Goal: Information Seeking & Learning: Learn about a topic

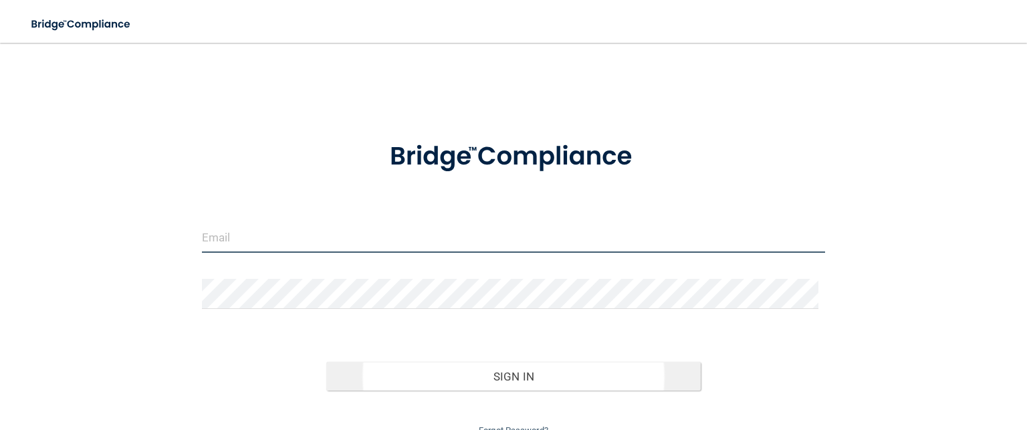
type input "[EMAIL_ADDRESS][DOMAIN_NAME]"
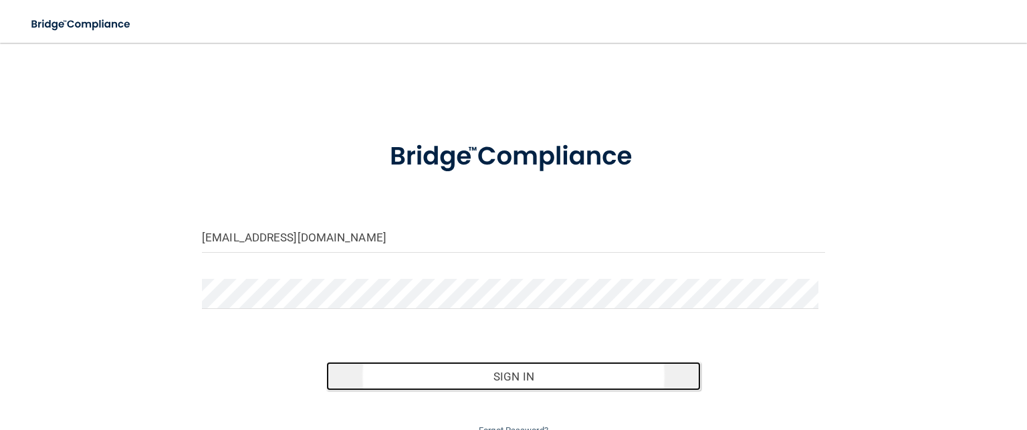
click at [505, 374] on button "Sign In" at bounding box center [513, 376] width 374 height 29
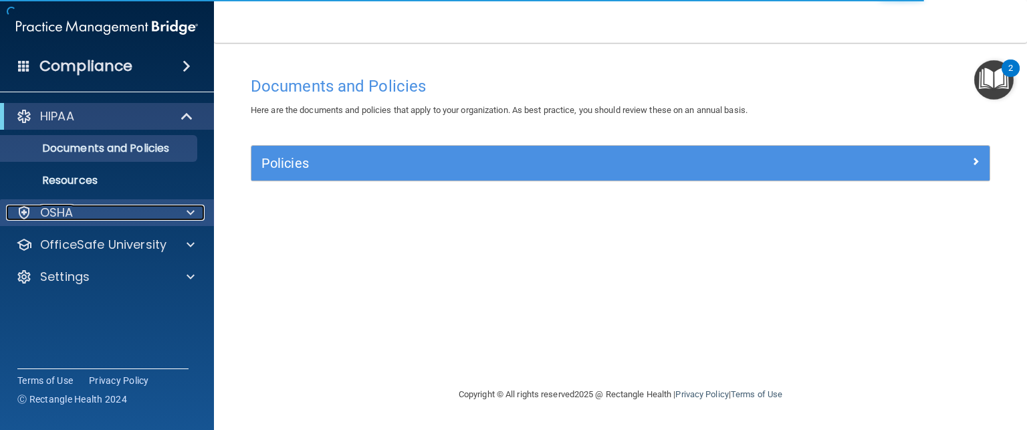
click at [70, 219] on p "OSHA" at bounding box center [56, 213] width 33 height 16
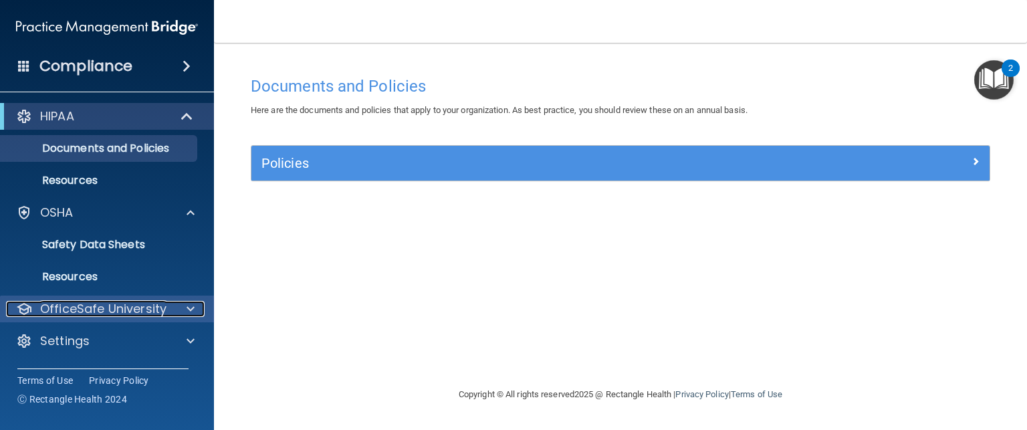
click at [160, 310] on p "OfficeSafe University" at bounding box center [103, 309] width 126 height 16
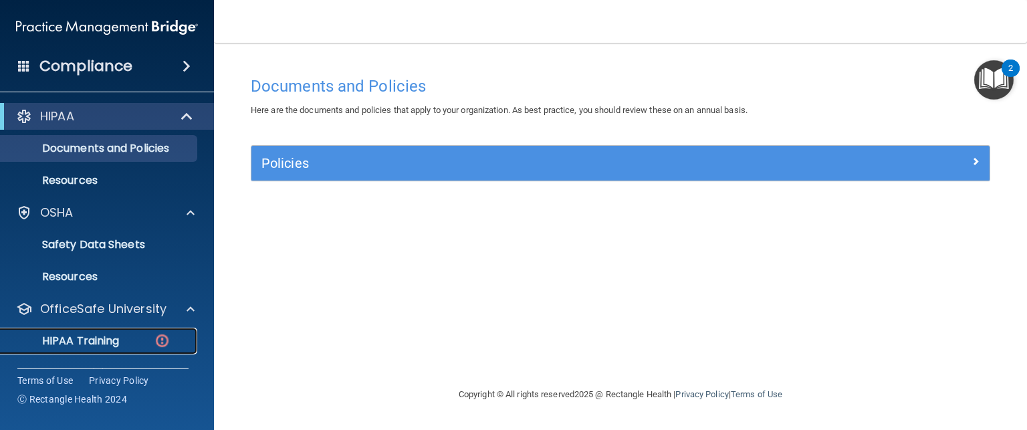
click at [110, 344] on p "HIPAA Training" at bounding box center [64, 340] width 110 height 13
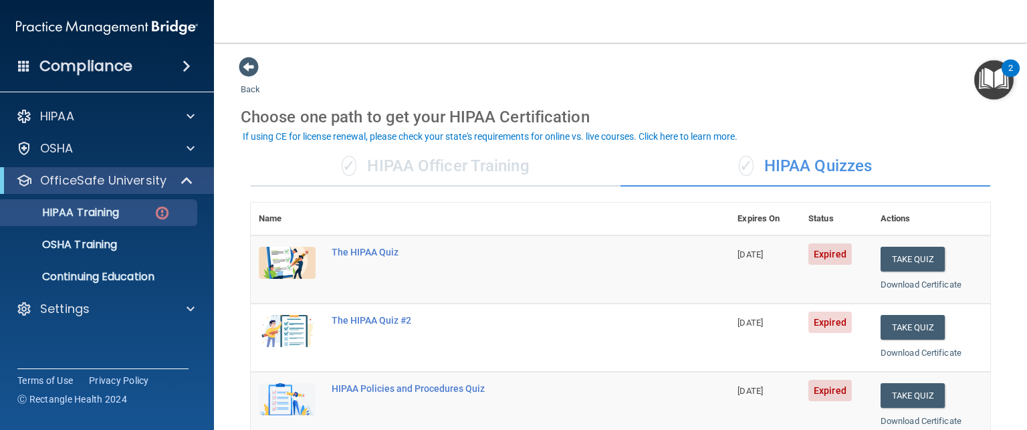
click at [977, 292] on td "Take Quiz Download Certificate" at bounding box center [932, 269] width 118 height 68
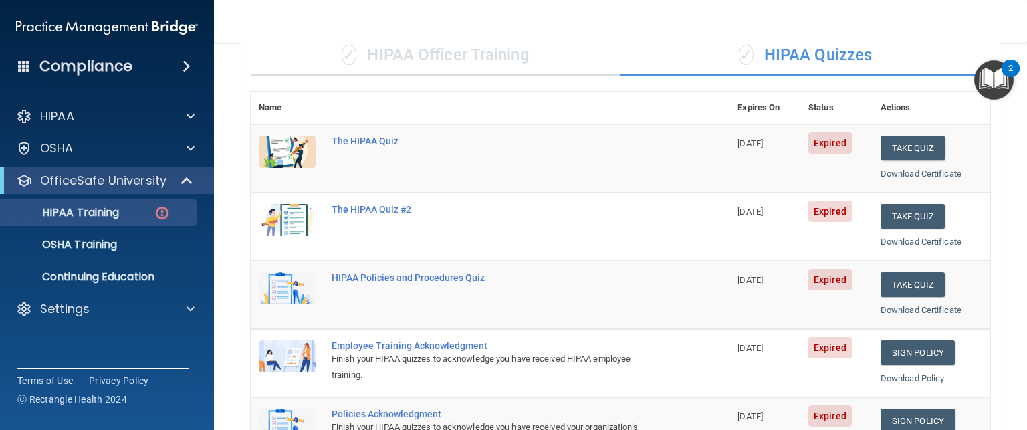
scroll to position [112, 0]
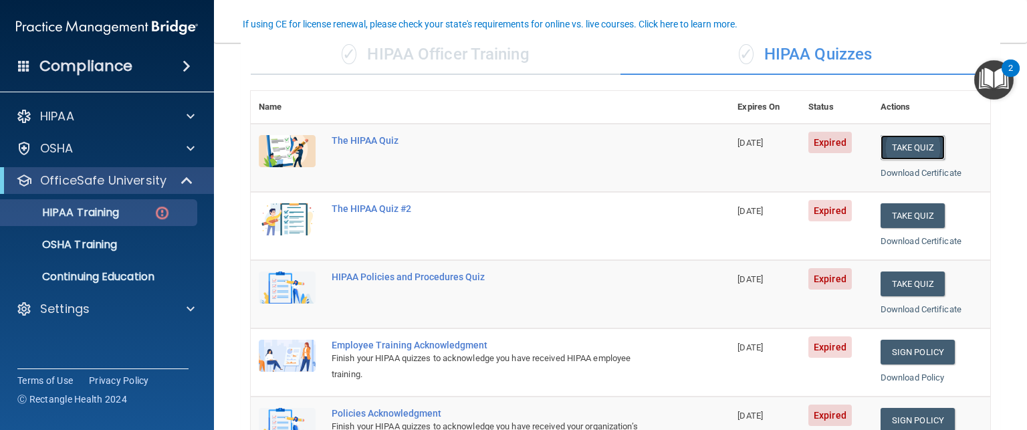
click at [904, 136] on button "Take Quiz" at bounding box center [913, 147] width 64 height 25
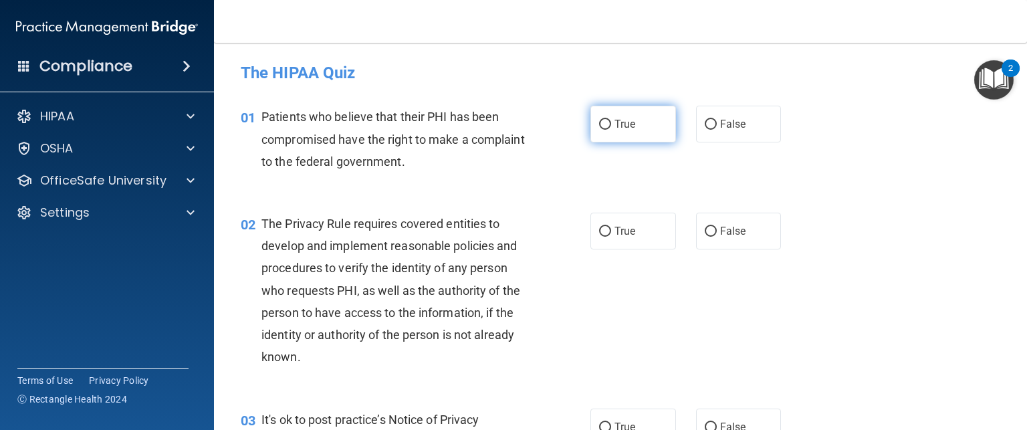
click at [610, 132] on label "True" at bounding box center [633, 124] width 86 height 37
click at [610, 130] on input "True" at bounding box center [605, 125] width 12 height 10
radio input "true"
click at [623, 221] on label "True" at bounding box center [633, 231] width 86 height 37
click at [611, 227] on input "True" at bounding box center [605, 232] width 12 height 10
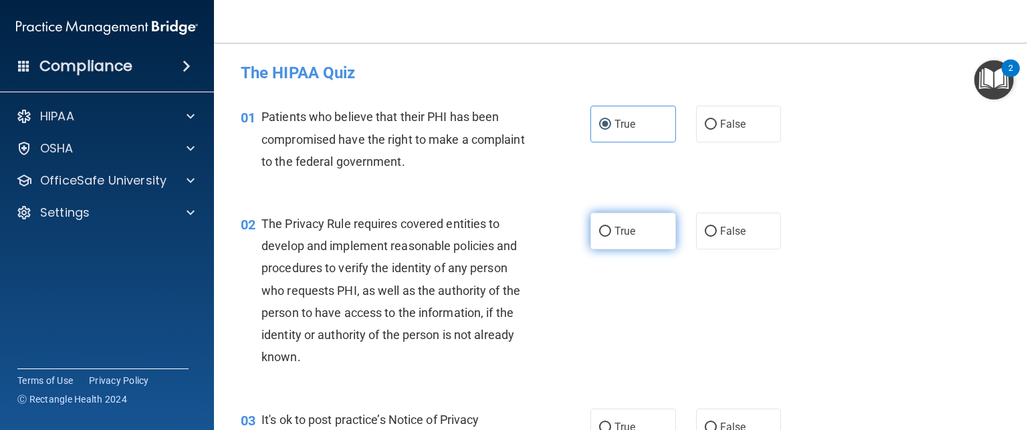
radio input "true"
click at [840, 305] on div "02 The Privacy Rule requires covered entities to develop and implement reasonab…" at bounding box center [621, 294] width 780 height 196
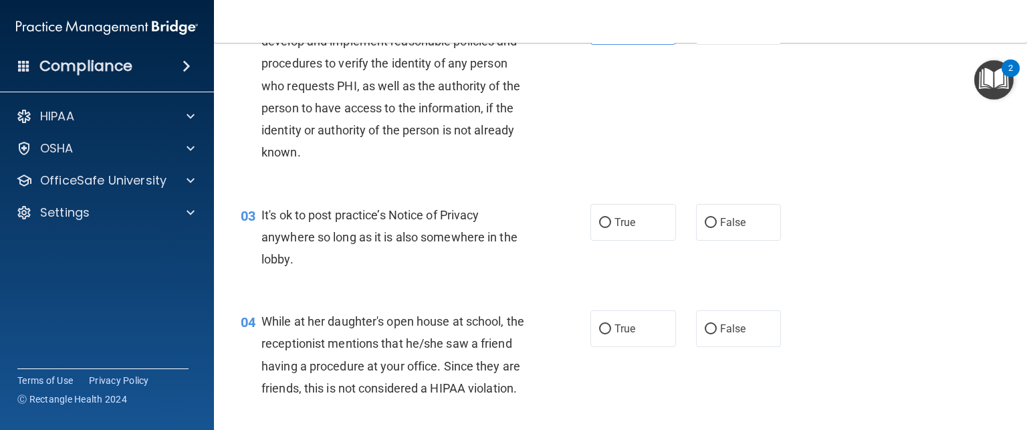
scroll to position [207, 0]
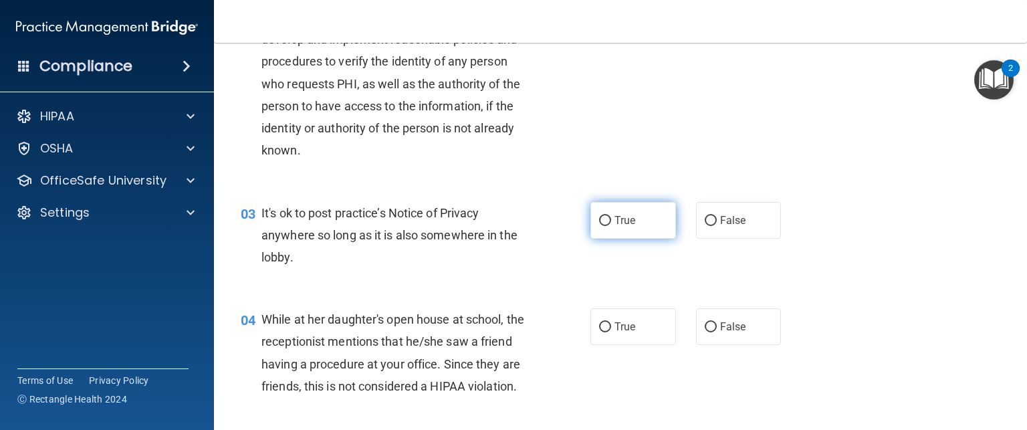
click at [614, 216] on span "True" at bounding box center [624, 220] width 21 height 13
click at [611, 216] on input "True" at bounding box center [605, 221] width 12 height 10
radio input "true"
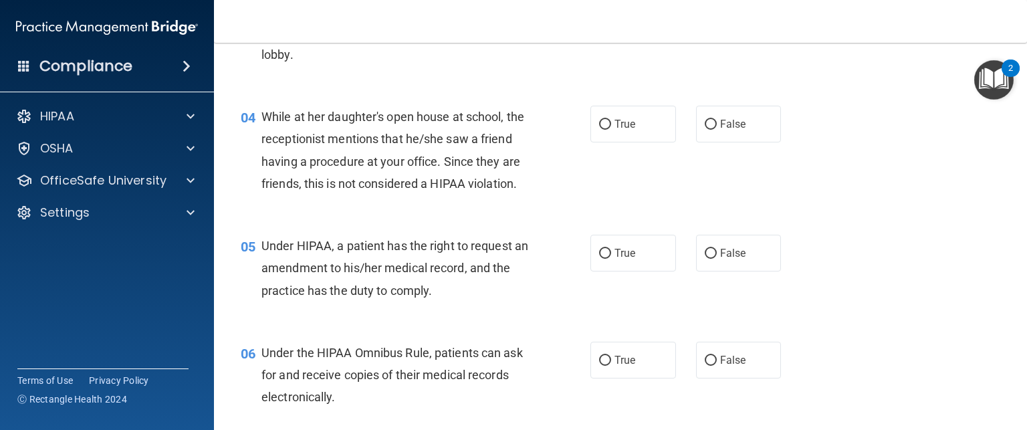
scroll to position [411, 0]
click at [741, 122] on label "False" at bounding box center [739, 122] width 86 height 37
click at [717, 122] on input "False" at bounding box center [711, 123] width 12 height 10
radio input "true"
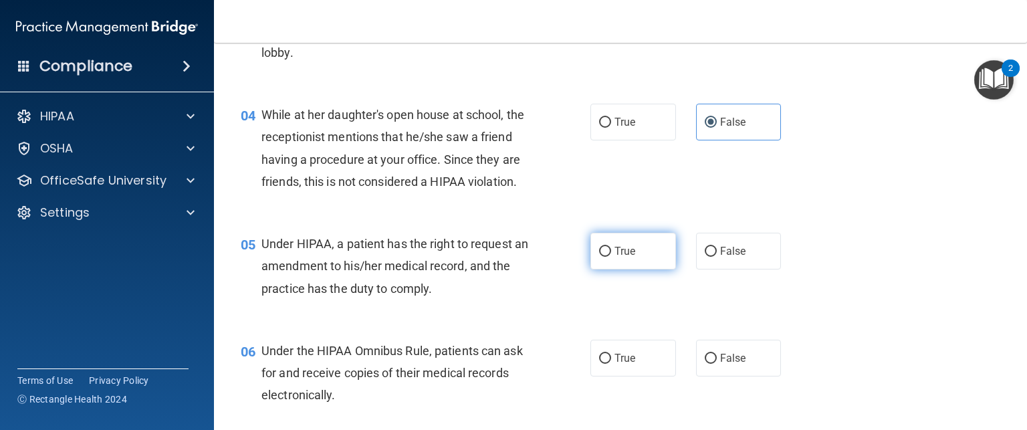
click at [628, 257] on span "True" at bounding box center [624, 251] width 21 height 13
click at [611, 257] on input "True" at bounding box center [605, 252] width 12 height 10
radio input "true"
click at [887, 216] on div "04 While at her daughter's open house at school, the receptionist mentions that…" at bounding box center [621, 151] width 780 height 129
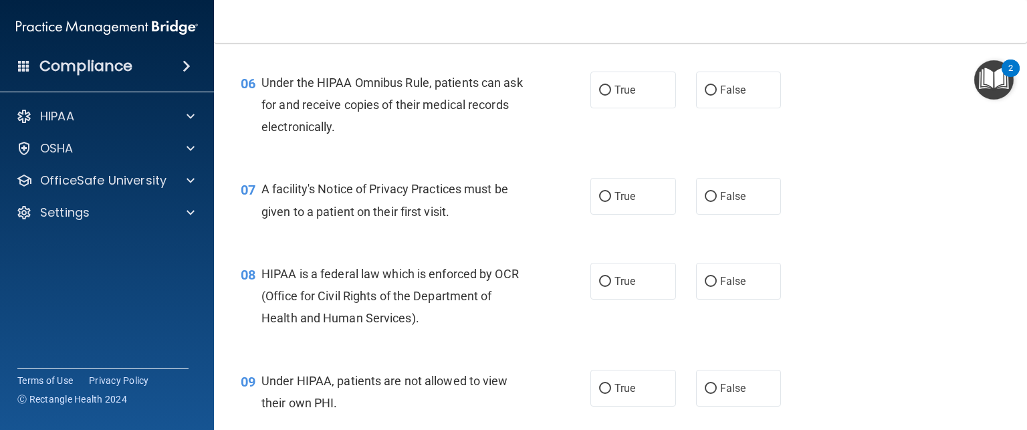
scroll to position [681, 0]
click at [621, 95] on span "True" at bounding box center [624, 88] width 21 height 13
click at [611, 94] on input "True" at bounding box center [605, 89] width 12 height 10
radio input "true"
click at [604, 201] on input "True" at bounding box center [605, 196] width 12 height 10
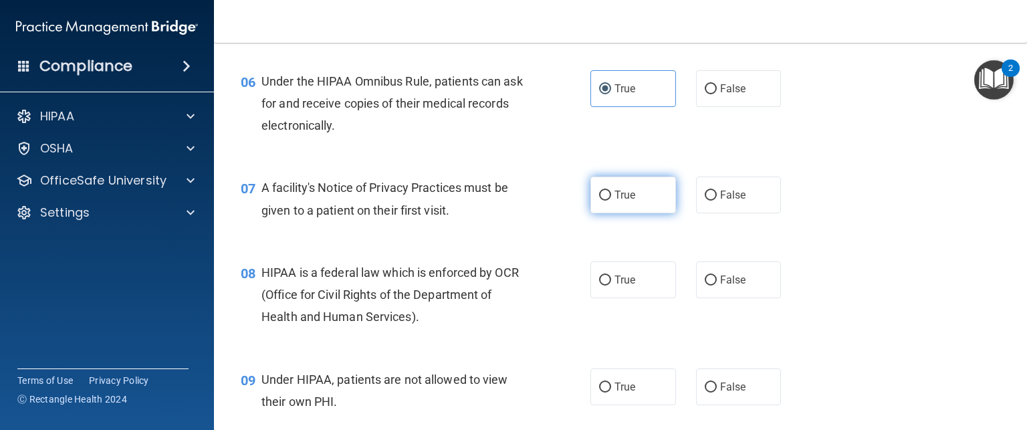
radio input "true"
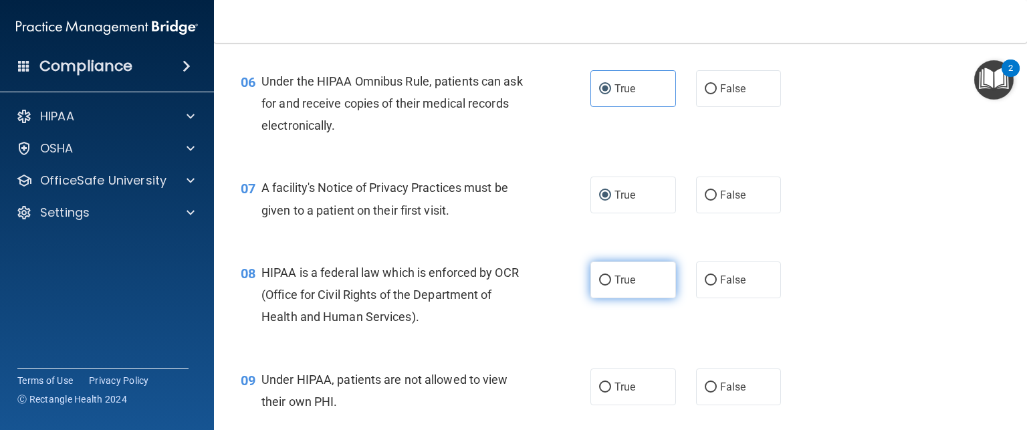
click at [604, 298] on label "True" at bounding box center [633, 279] width 86 height 37
click at [604, 285] on input "True" at bounding box center [605, 280] width 12 height 10
radio input "true"
click at [869, 300] on div "08 HIPAA is a federal law which is enforced by OCR (Office for Civil Rights of …" at bounding box center [621, 298] width 780 height 107
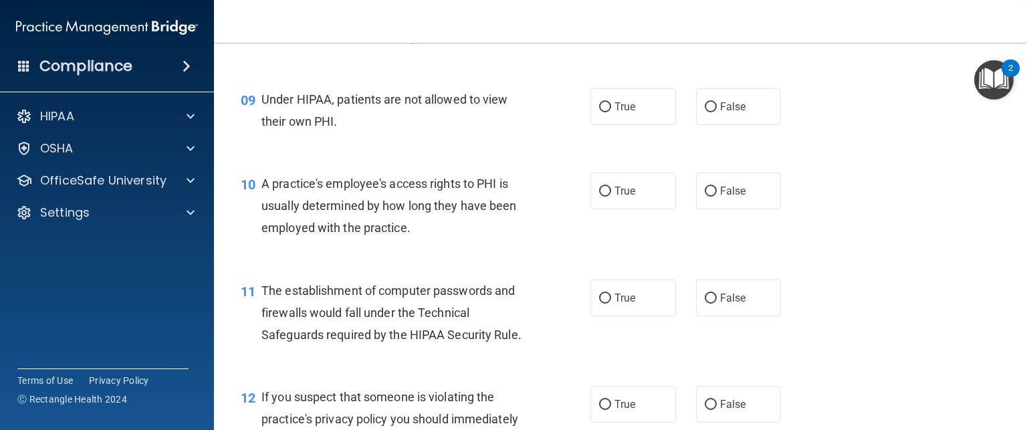
scroll to position [962, 0]
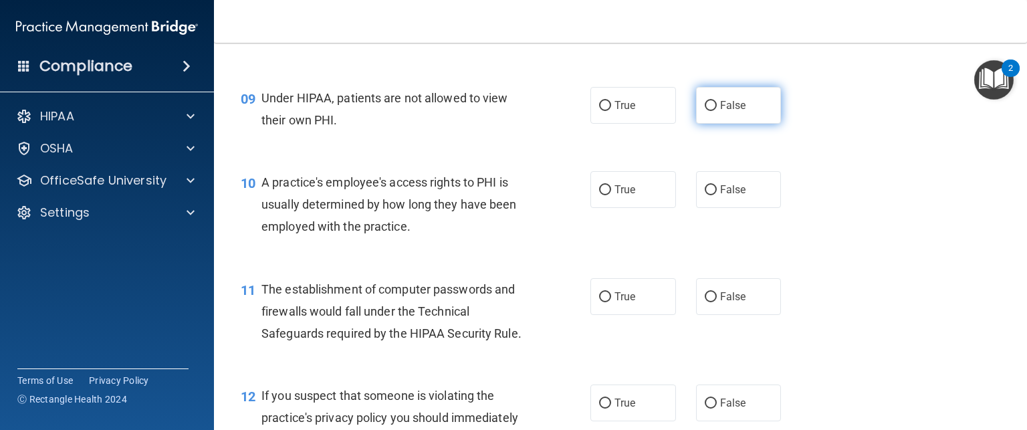
click at [711, 124] on label "False" at bounding box center [739, 105] width 86 height 37
click at [711, 111] on input "False" at bounding box center [711, 106] width 12 height 10
radio input "true"
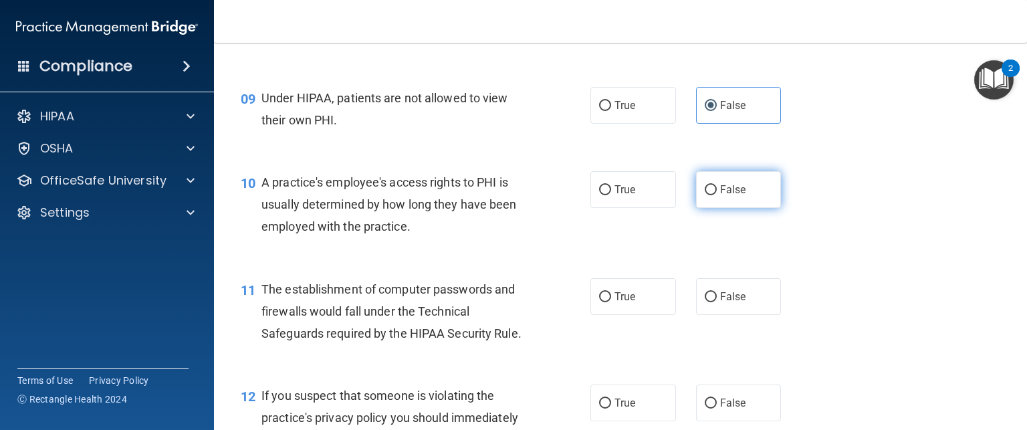
click at [709, 195] on input "False" at bounding box center [711, 190] width 12 height 10
radio input "true"
click at [886, 248] on div "10 A practice's employee's access rights to PHI is usually determined by how lo…" at bounding box center [621, 207] width 780 height 107
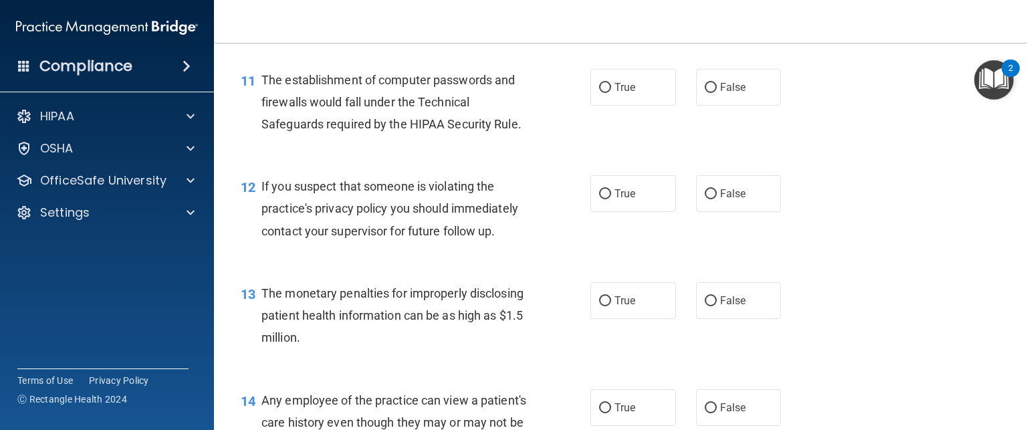
scroll to position [1177, 0]
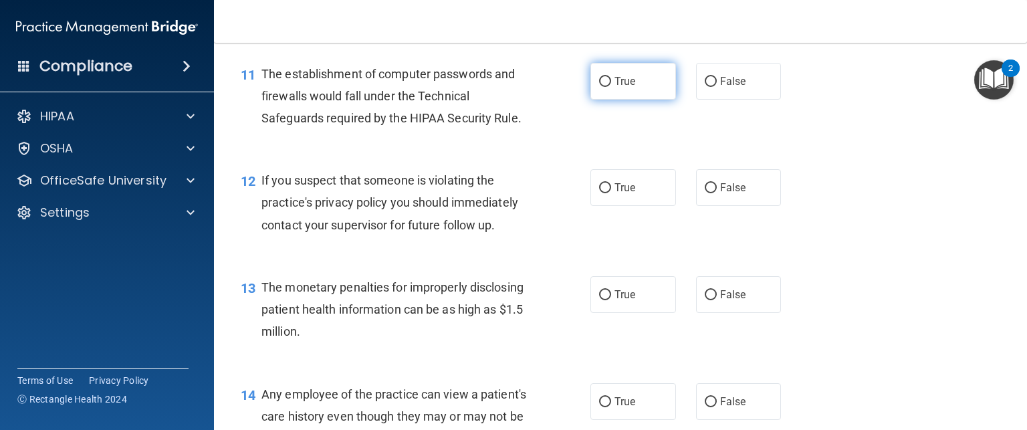
click at [615, 88] on span "True" at bounding box center [624, 81] width 21 height 13
click at [611, 87] on input "True" at bounding box center [605, 82] width 12 height 10
radio input "true"
click at [614, 194] on span "True" at bounding box center [624, 187] width 21 height 13
click at [611, 193] on input "True" at bounding box center [605, 188] width 12 height 10
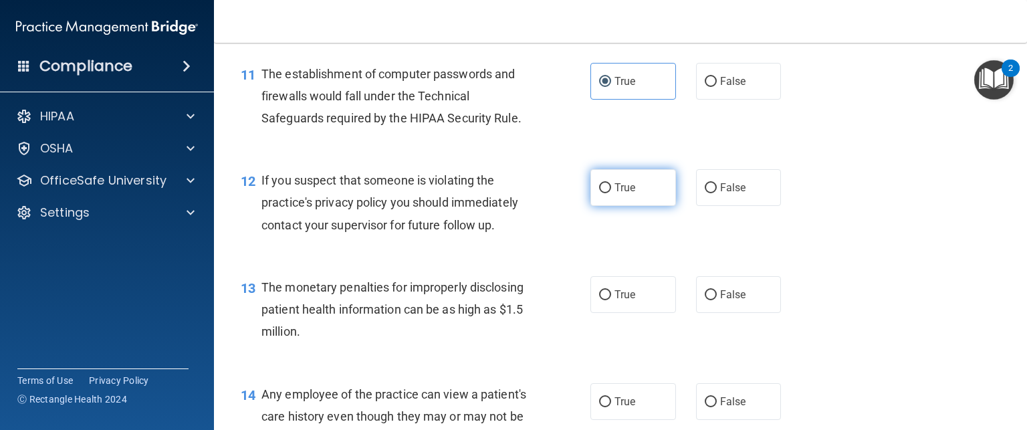
radio input "true"
click at [635, 309] on label "True" at bounding box center [633, 294] width 86 height 37
click at [611, 300] on input "True" at bounding box center [605, 295] width 12 height 10
radio input "true"
click at [827, 296] on div "13 The monetary penalties for improperly disclosing patient health information …" at bounding box center [621, 312] width 780 height 107
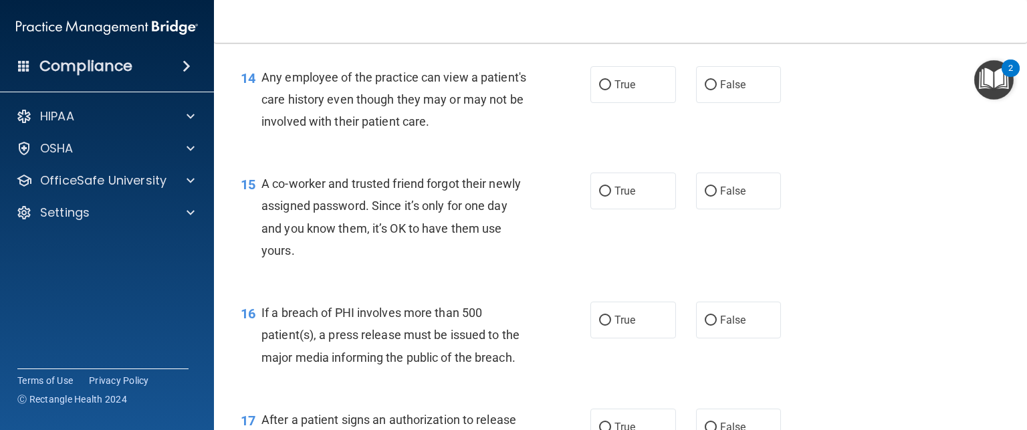
scroll to position [1499, 0]
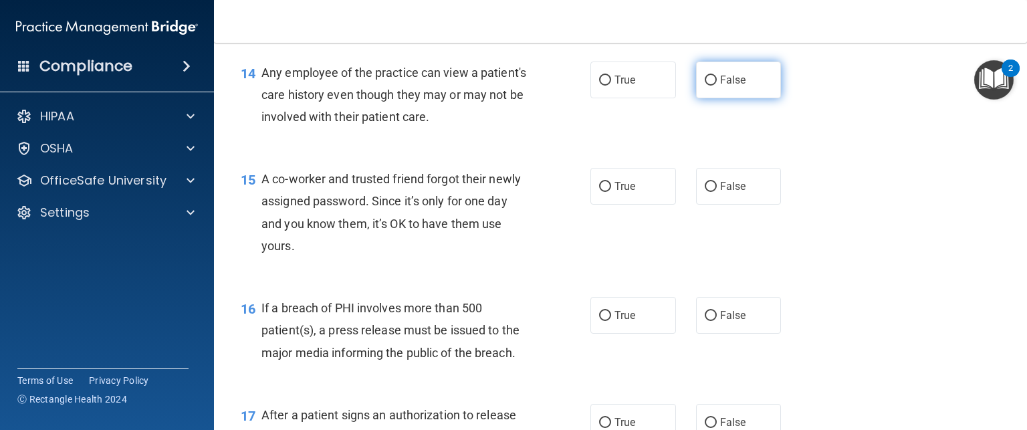
click at [725, 86] on span "False" at bounding box center [733, 80] width 26 height 13
click at [717, 86] on input "False" at bounding box center [711, 81] width 12 height 10
radio input "true"
click at [726, 193] on span "False" at bounding box center [733, 186] width 26 height 13
click at [717, 192] on input "False" at bounding box center [711, 187] width 12 height 10
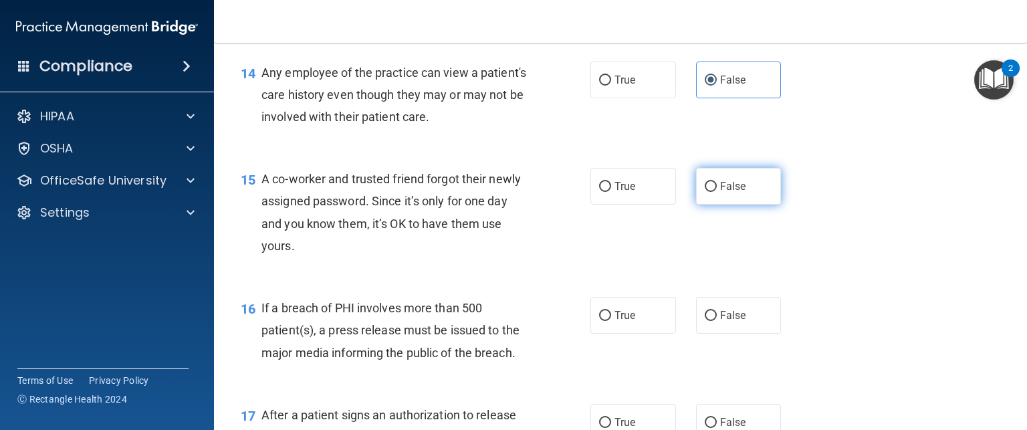
radio input "true"
click at [625, 322] on span "True" at bounding box center [624, 315] width 21 height 13
click at [611, 321] on input "True" at bounding box center [605, 316] width 12 height 10
radio input "true"
click at [872, 273] on div "15 A co-worker and trusted friend forgot their newly assigned password. Since i…" at bounding box center [621, 215] width 780 height 129
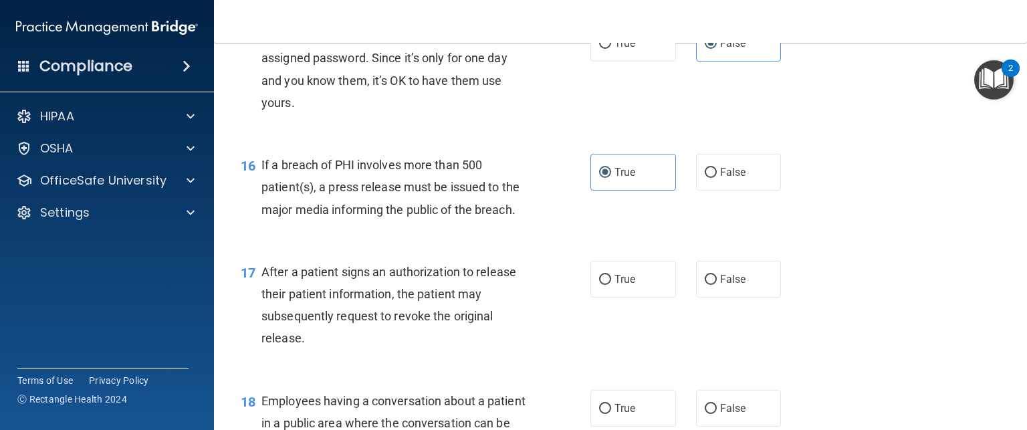
scroll to position [1655, 0]
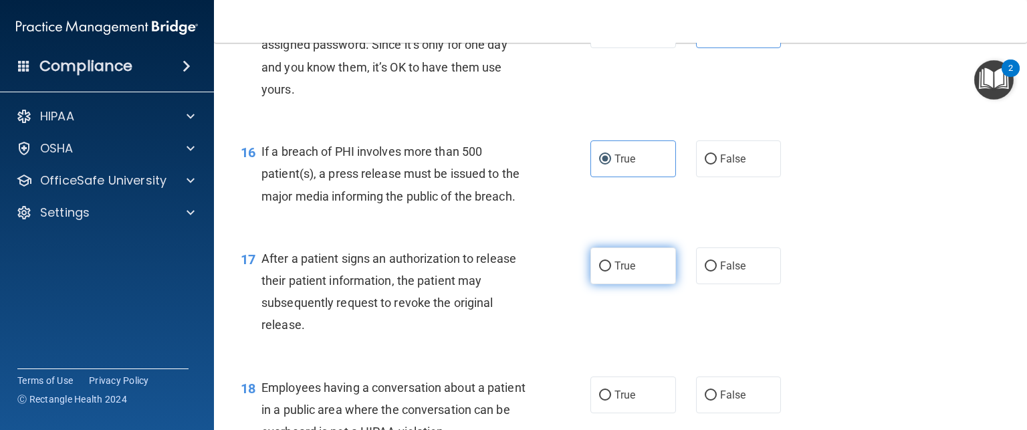
click at [616, 277] on label "True" at bounding box center [633, 265] width 86 height 37
click at [611, 271] on input "True" at bounding box center [605, 266] width 12 height 10
radio input "true"
click at [884, 231] on div "16 If a breach of PHI involves more than 500 patient(s), a press release must b…" at bounding box center [621, 177] width 780 height 107
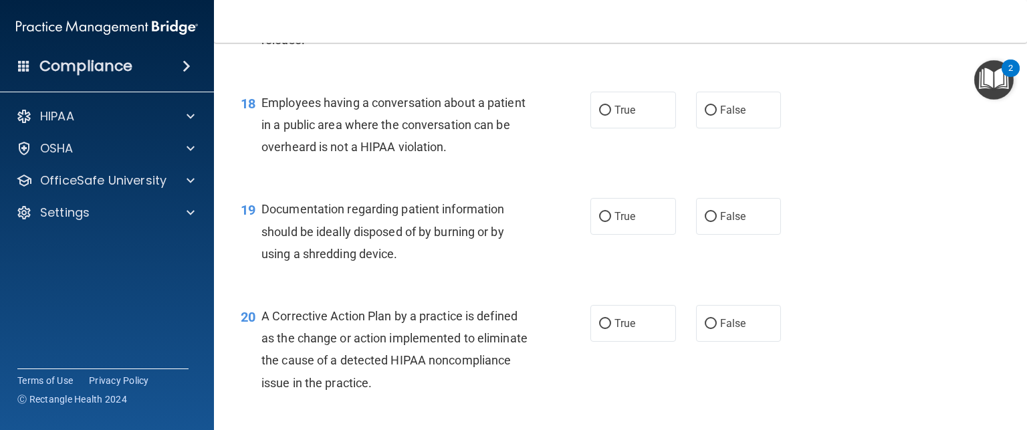
scroll to position [1941, 0]
click at [754, 128] on label "False" at bounding box center [739, 109] width 86 height 37
click at [717, 115] on input "False" at bounding box center [711, 110] width 12 height 10
radio input "true"
click at [615, 229] on label "True" at bounding box center [633, 215] width 86 height 37
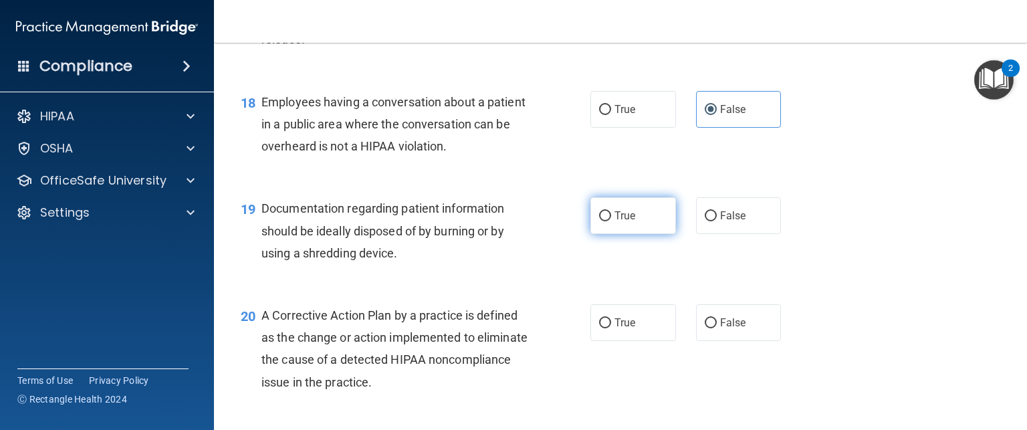
click at [611, 221] on input "True" at bounding box center [605, 216] width 12 height 10
radio input "true"
click at [869, 283] on div "19 Documentation regarding patient information should be ideally disposed of by…" at bounding box center [621, 234] width 780 height 107
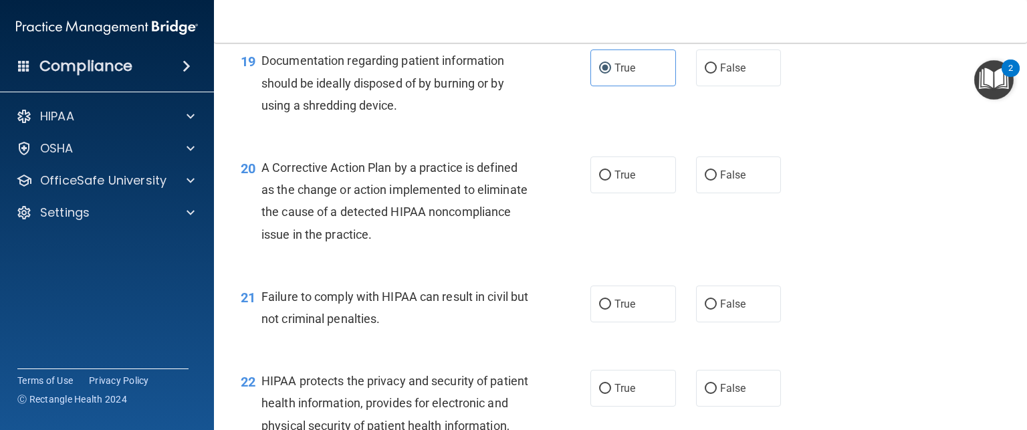
scroll to position [2103, 0]
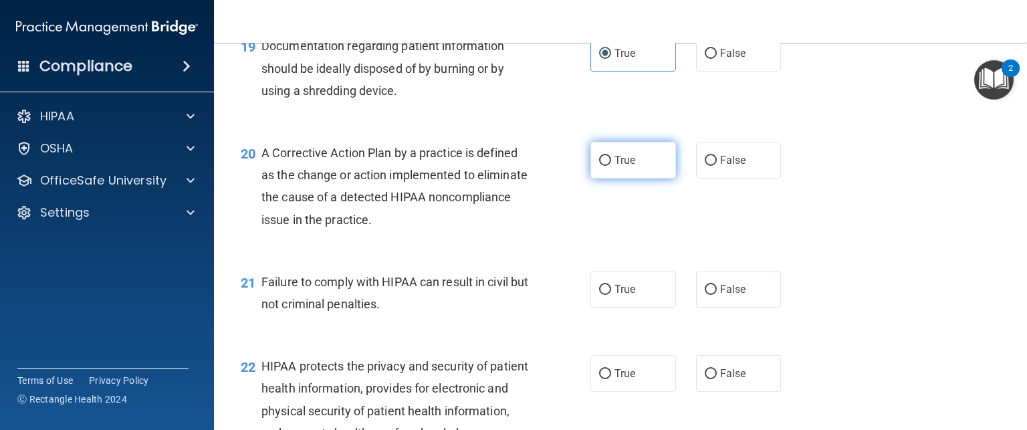
click at [620, 172] on label "True" at bounding box center [633, 160] width 86 height 37
click at [611, 166] on input "True" at bounding box center [605, 161] width 12 height 10
radio input "true"
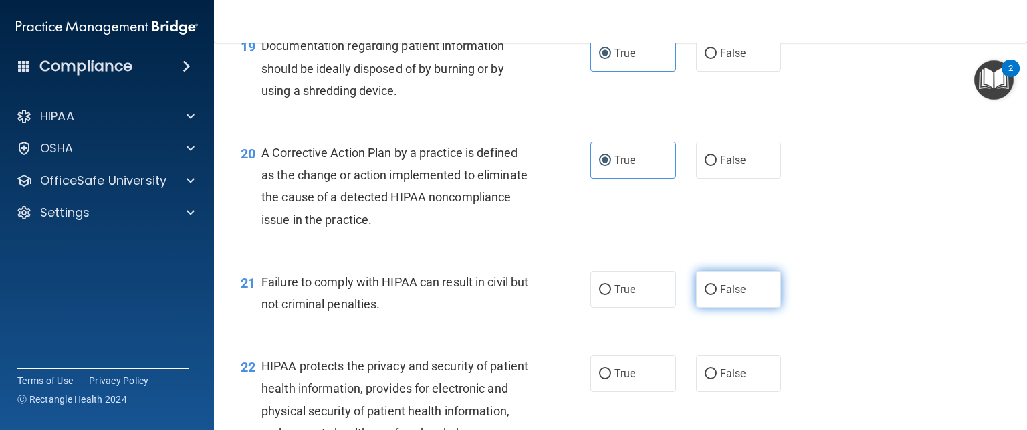
click at [741, 298] on label "False" at bounding box center [739, 289] width 86 height 37
click at [717, 295] on input "False" at bounding box center [711, 290] width 12 height 10
radio input "true"
click at [834, 246] on div "20 A Corrective Action Plan by a practice is defined as the change or action im…" at bounding box center [621, 189] width 780 height 129
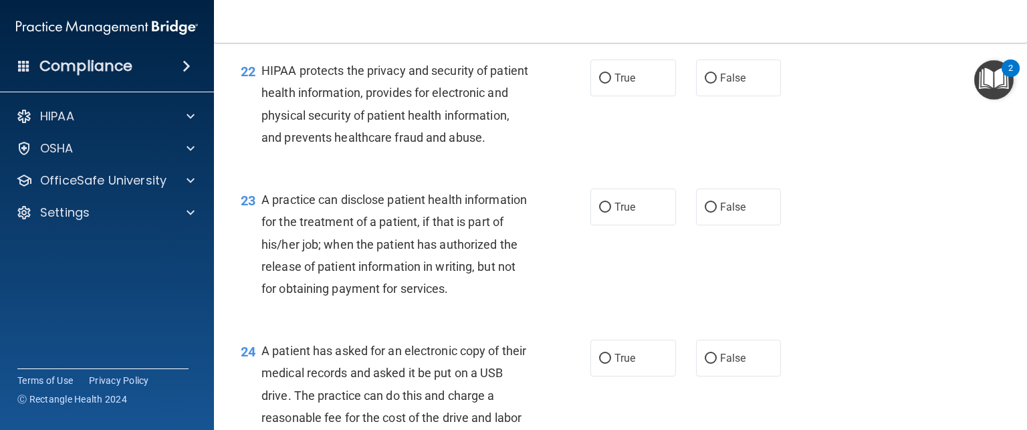
scroll to position [2399, 0]
click at [612, 92] on label "True" at bounding box center [633, 78] width 86 height 37
click at [611, 84] on input "True" at bounding box center [605, 79] width 12 height 10
radio input "true"
click at [723, 213] on span "False" at bounding box center [733, 207] width 26 height 13
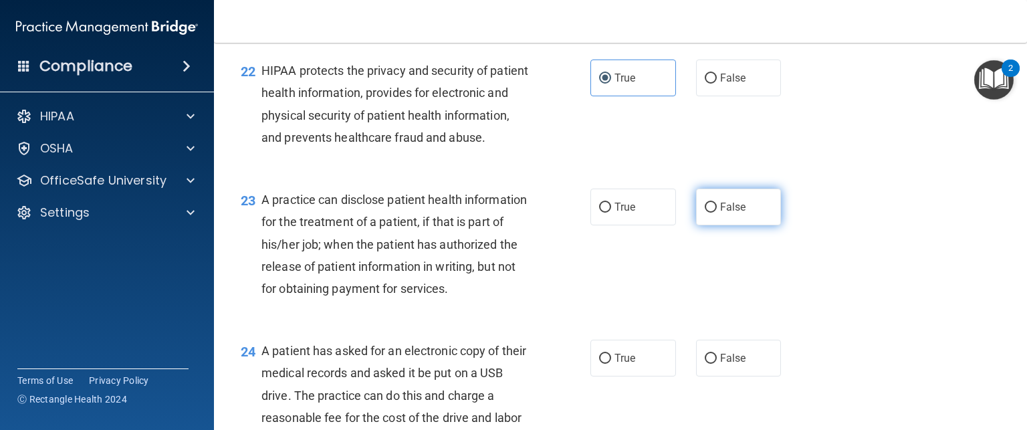
click at [717, 213] on input "False" at bounding box center [711, 208] width 12 height 10
radio input "true"
click at [890, 294] on div "23 A practice can disclose patient health information for the treatment of a pa…" at bounding box center [621, 247] width 780 height 151
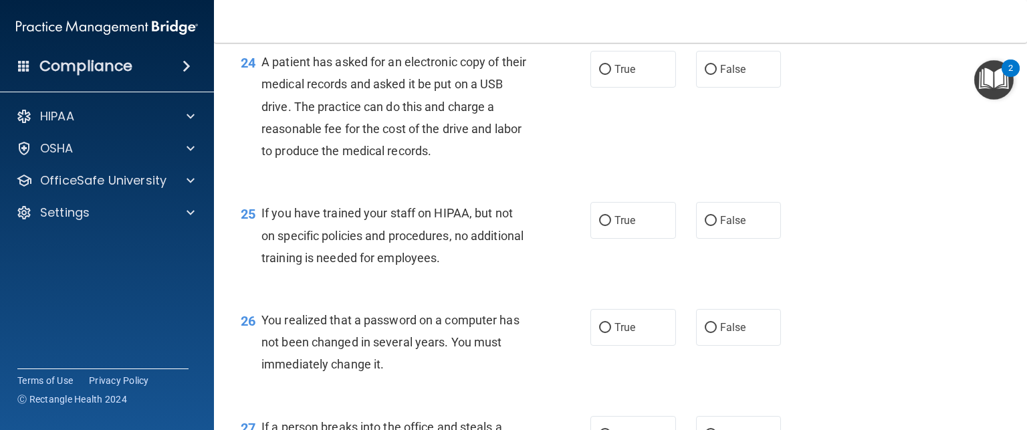
scroll to position [2707, 0]
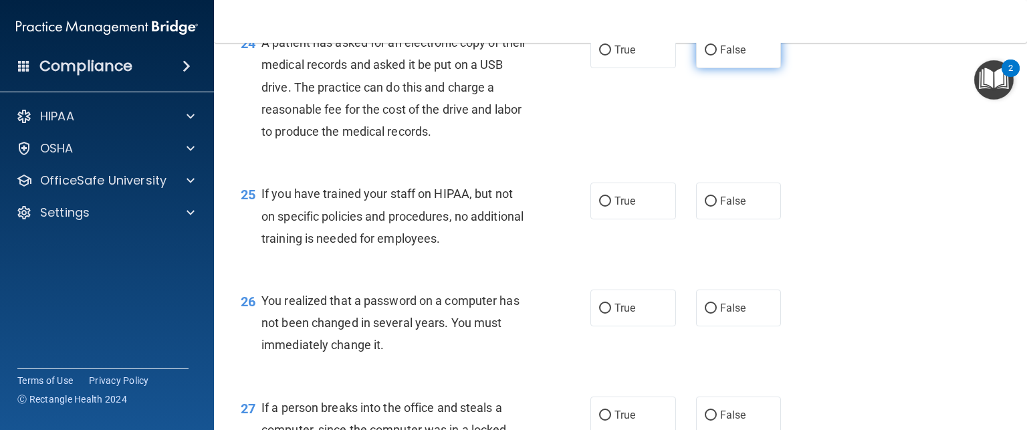
click at [741, 68] on label "False" at bounding box center [739, 49] width 86 height 37
click at [717, 55] on input "False" at bounding box center [711, 50] width 12 height 10
radio input "true"
click at [635, 68] on label "True" at bounding box center [633, 49] width 86 height 37
click at [611, 55] on input "True" at bounding box center [605, 50] width 12 height 10
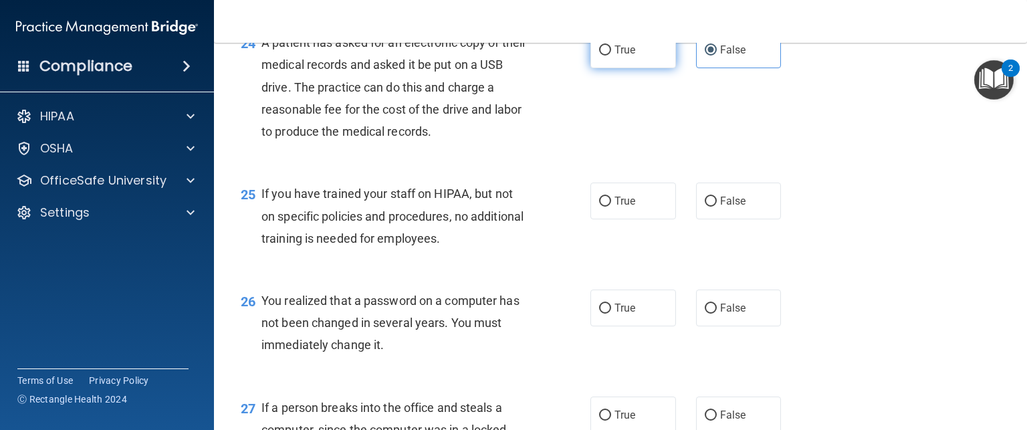
radio input "true"
radio input "false"
click at [731, 207] on span "False" at bounding box center [733, 201] width 26 height 13
click at [717, 207] on input "False" at bounding box center [711, 202] width 12 height 10
radio input "true"
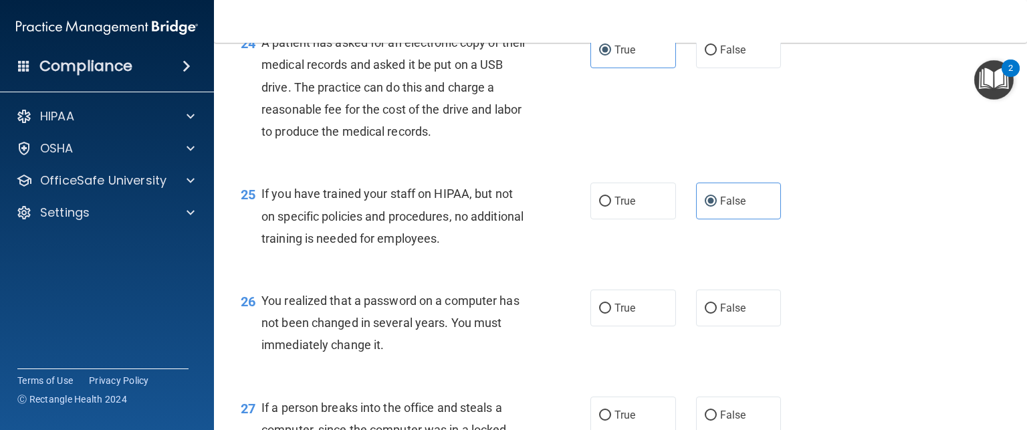
click at [903, 273] on div "25 If you have trained your staff on HIPAA, but not on specific policies and pr…" at bounding box center [621, 219] width 780 height 107
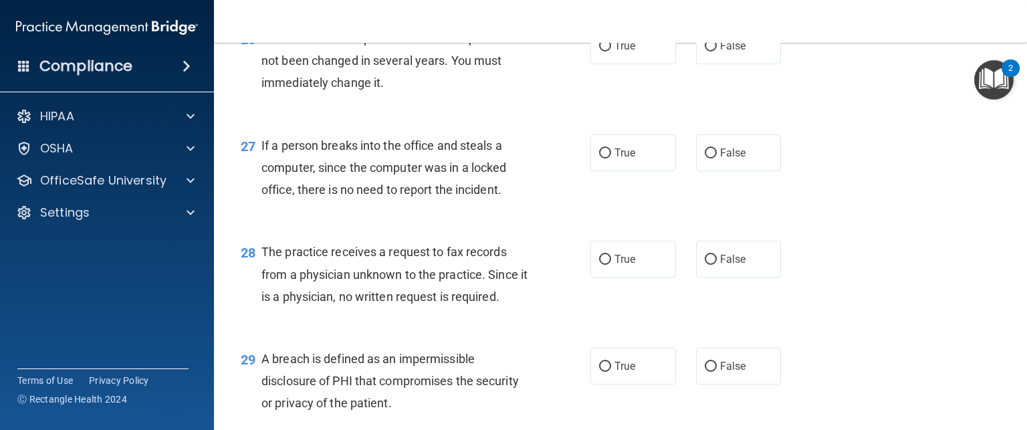
scroll to position [2975, 0]
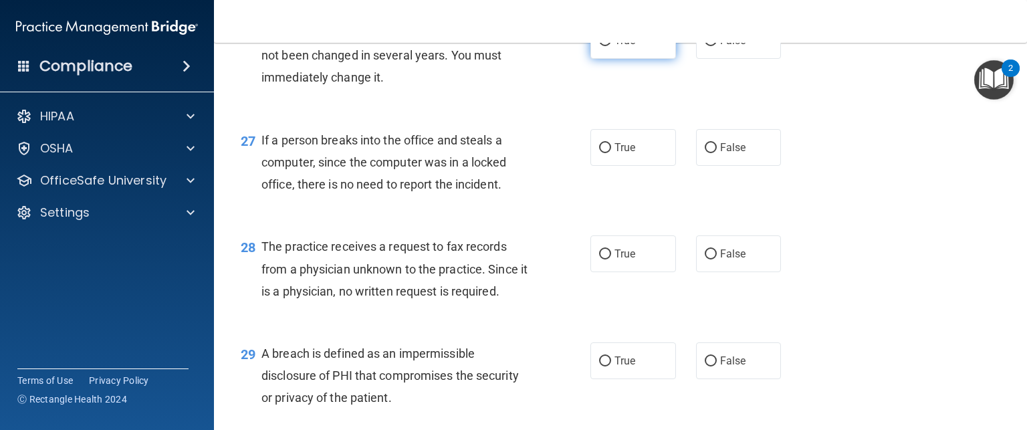
click at [636, 59] on label "True" at bounding box center [633, 40] width 86 height 37
click at [611, 46] on input "True" at bounding box center [605, 41] width 12 height 10
radio input "true"
click at [720, 47] on span "False" at bounding box center [733, 40] width 26 height 13
click at [714, 46] on input "False" at bounding box center [711, 41] width 12 height 10
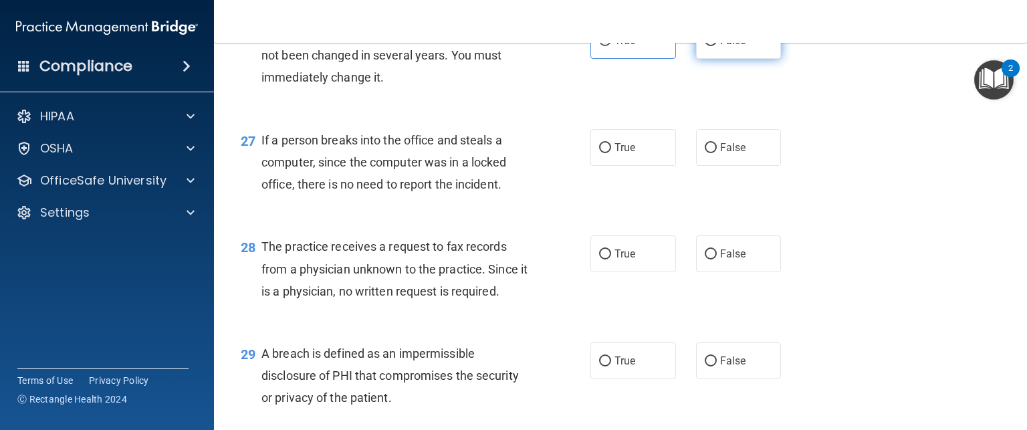
radio input "true"
radio input "false"
click at [711, 166] on label "False" at bounding box center [739, 147] width 86 height 37
click at [711, 153] on input "False" at bounding box center [711, 148] width 12 height 10
radio input "true"
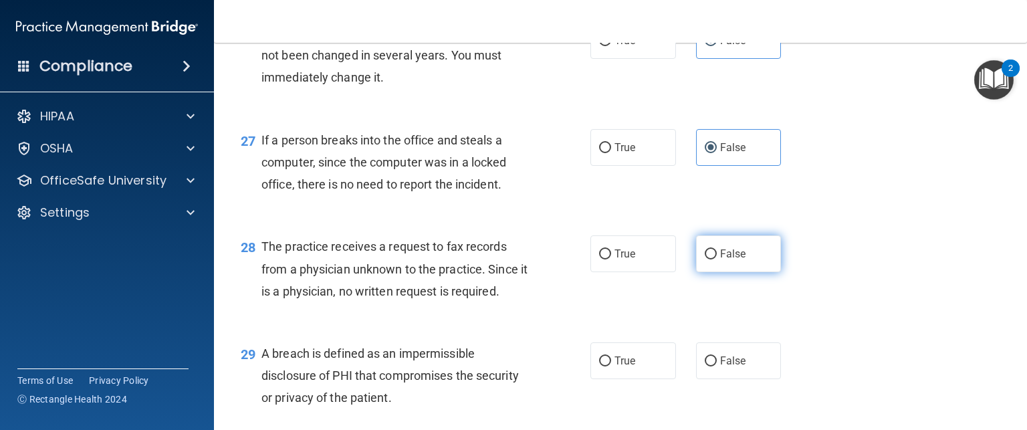
click at [729, 260] on span "False" at bounding box center [733, 253] width 26 height 13
click at [717, 259] on input "False" at bounding box center [711, 254] width 12 height 10
radio input "true"
click at [893, 297] on div "28 The practice receives a request to fax records from a physician unknown to t…" at bounding box center [621, 272] width 780 height 107
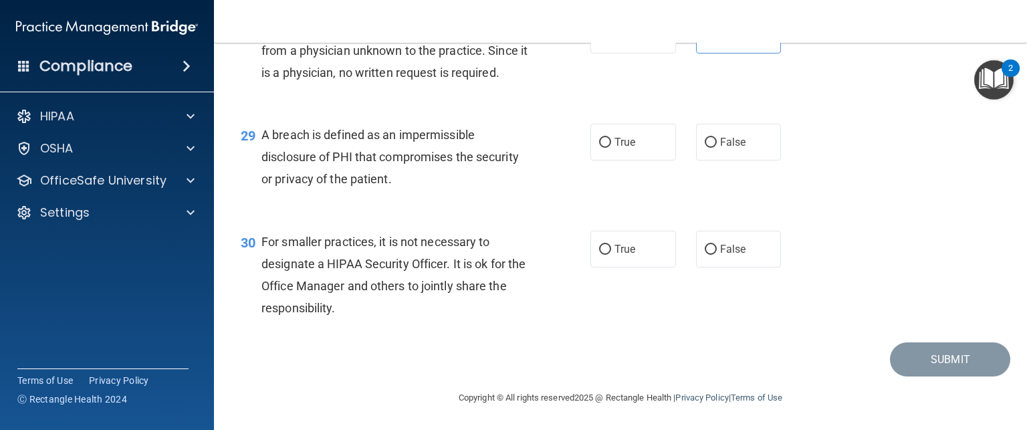
scroll to position [3260, 0]
click at [620, 148] on span "True" at bounding box center [624, 142] width 21 height 13
click at [611, 148] on input "True" at bounding box center [605, 143] width 12 height 10
radio input "true"
click at [723, 251] on span "False" at bounding box center [733, 249] width 26 height 13
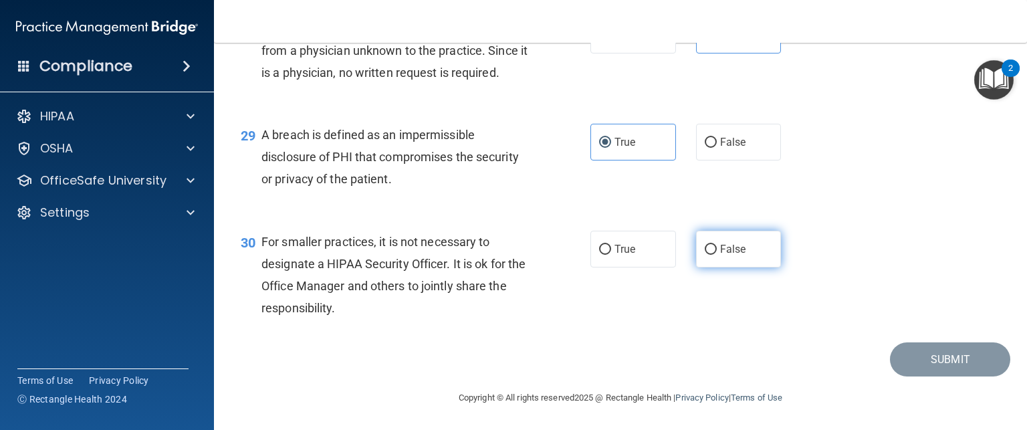
click at [717, 251] on input "False" at bounding box center [711, 250] width 12 height 10
radio input "true"
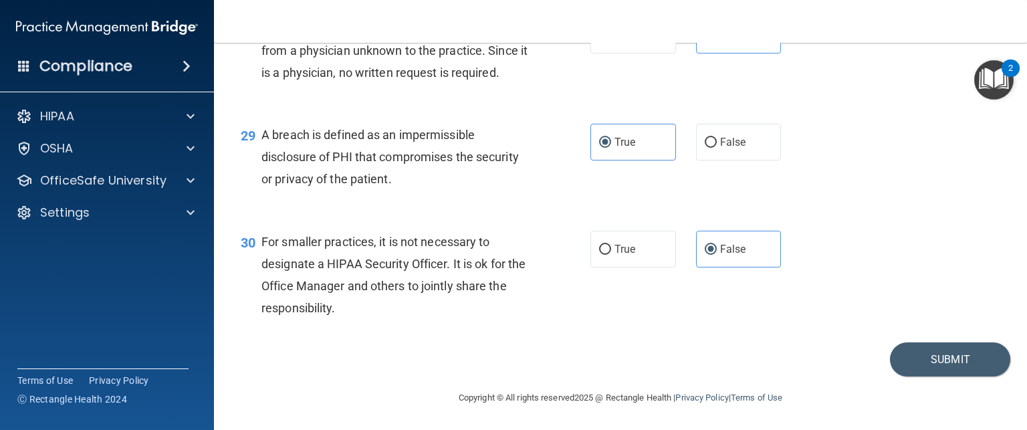
click at [941, 255] on div "30 For smaller practices, it is not necessary to designate a HIPAA Security Off…" at bounding box center [621, 278] width 780 height 129
click at [935, 358] on button "Submit" at bounding box center [950, 359] width 120 height 34
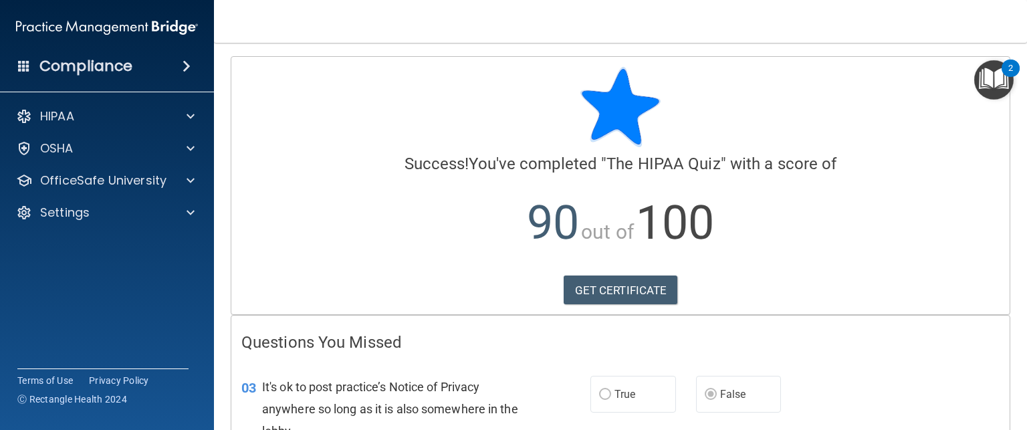
click at [877, 335] on h4 "Questions You Missed" at bounding box center [620, 342] width 758 height 17
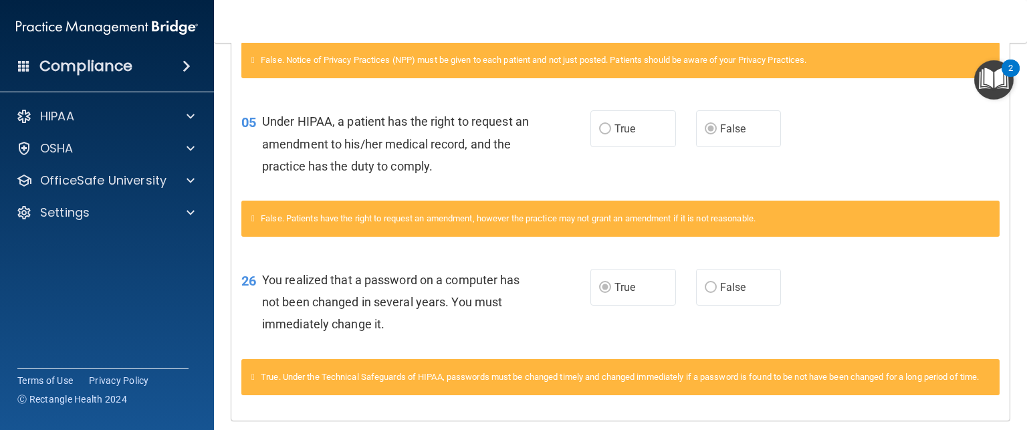
scroll to position [453, 0]
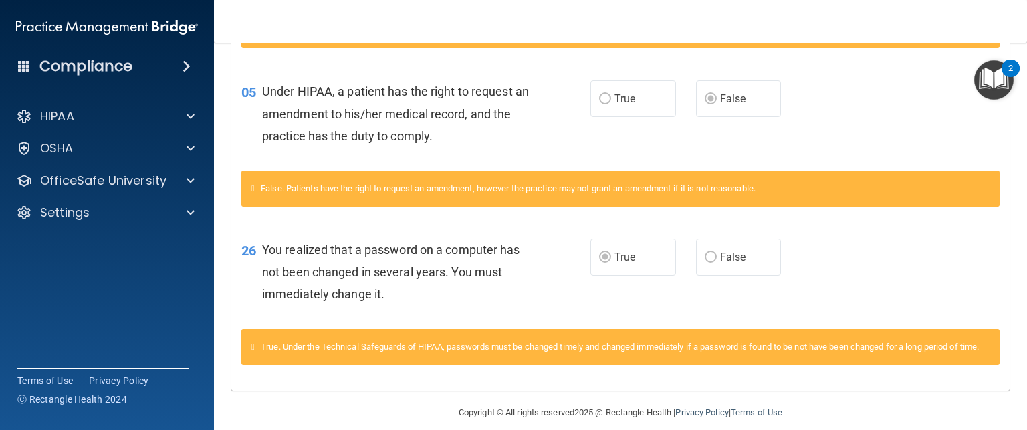
click at [844, 310] on div "26 You realized that a password on a computer has not been changed in several y…" at bounding box center [620, 275] width 778 height 107
click at [865, 263] on div "26 You realized that a password on a computer has not been changed in several y…" at bounding box center [620, 275] width 778 height 107
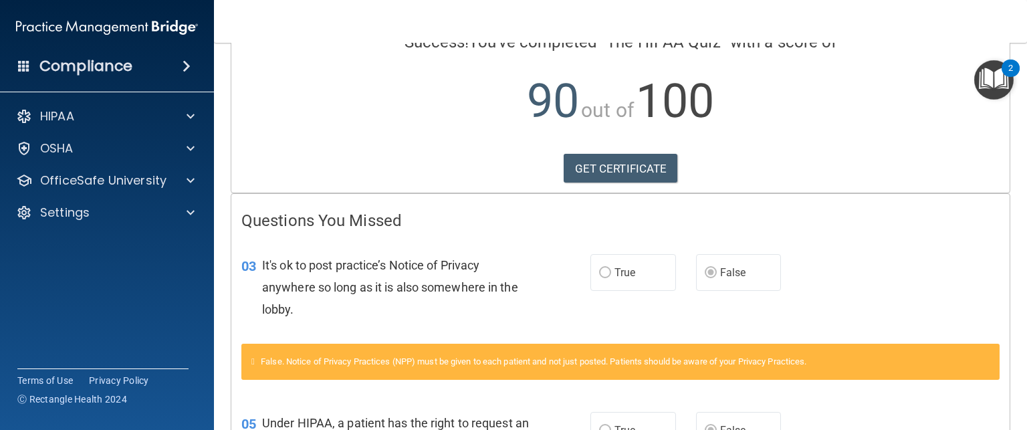
scroll to position [0, 0]
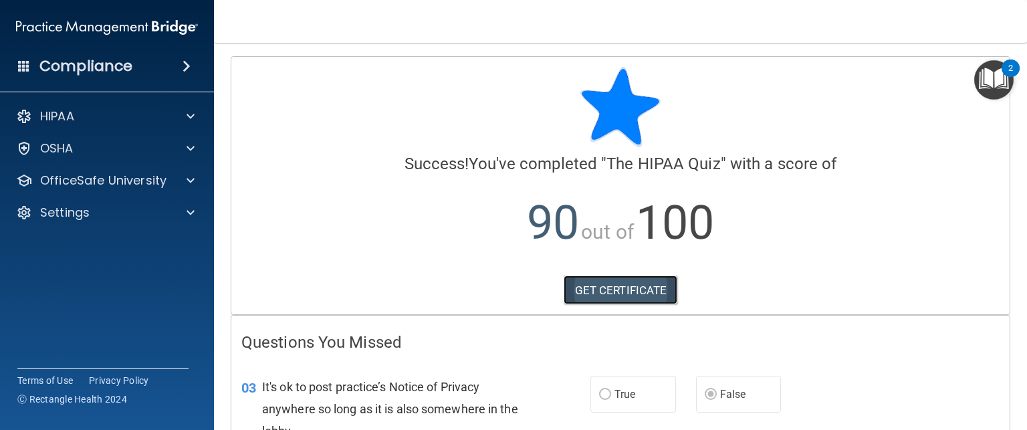
click at [599, 294] on link "GET CERTIFICATE" at bounding box center [621, 289] width 114 height 29
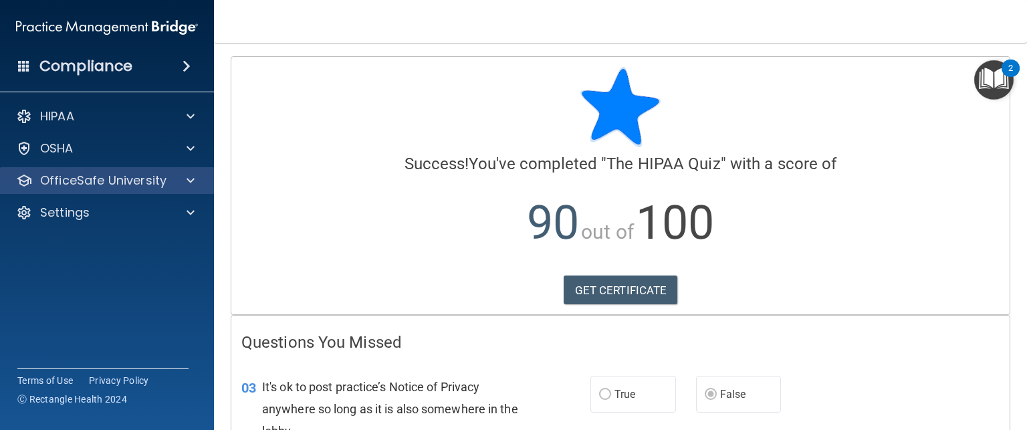
click at [102, 189] on div "OfficeSafe University" at bounding box center [107, 180] width 215 height 27
click at [191, 181] on span at bounding box center [191, 181] width 8 height 16
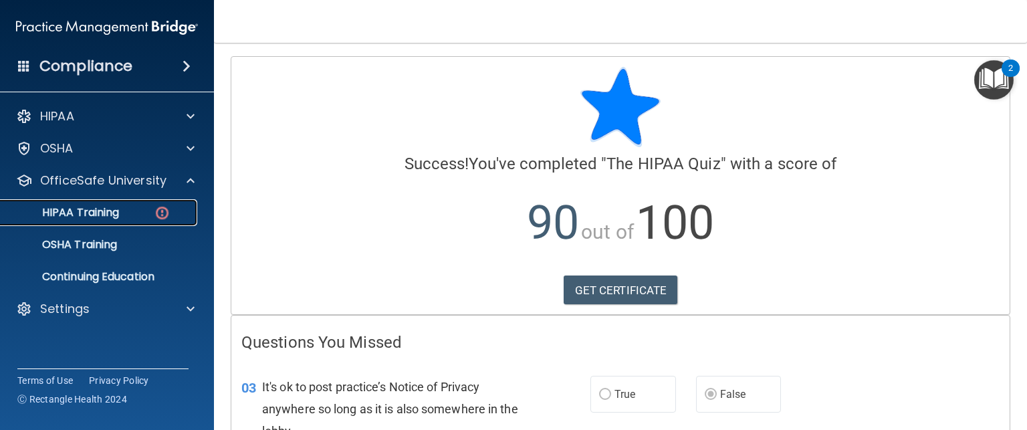
click at [112, 216] on p "HIPAA Training" at bounding box center [64, 212] width 110 height 13
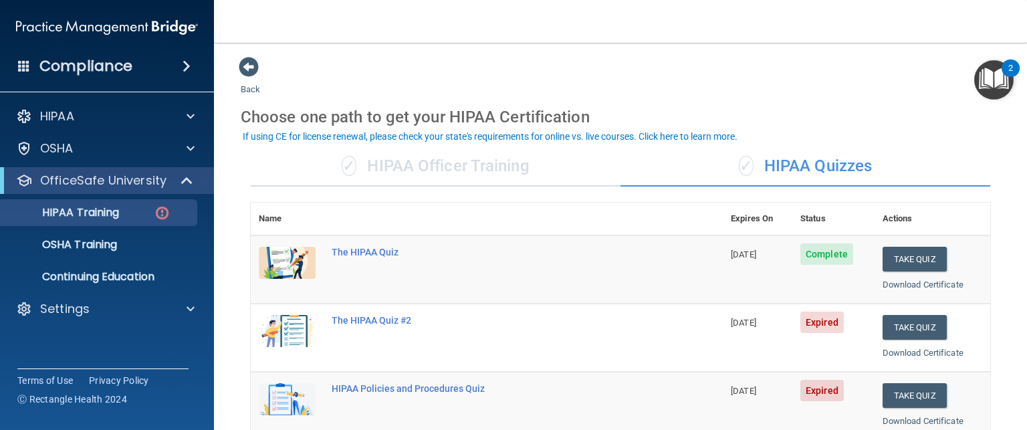
click at [645, 336] on td "The HIPAA Quiz #2" at bounding box center [523, 338] width 399 height 68
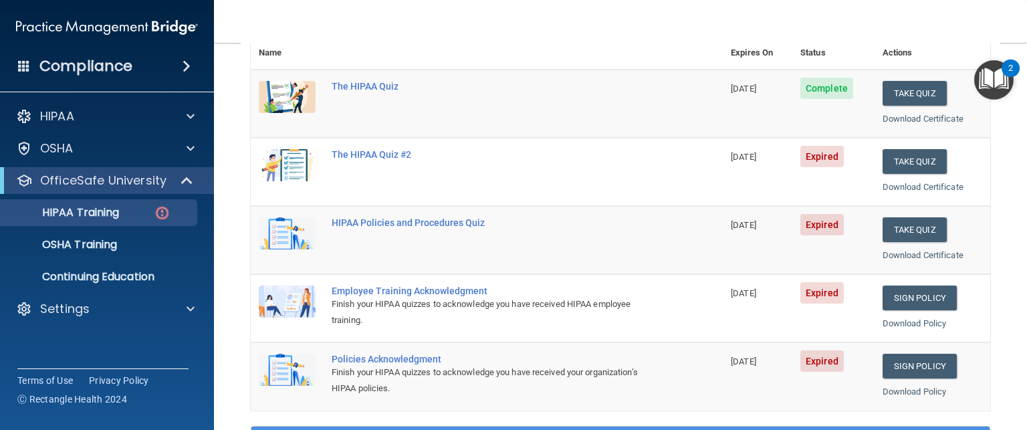
scroll to position [168, 0]
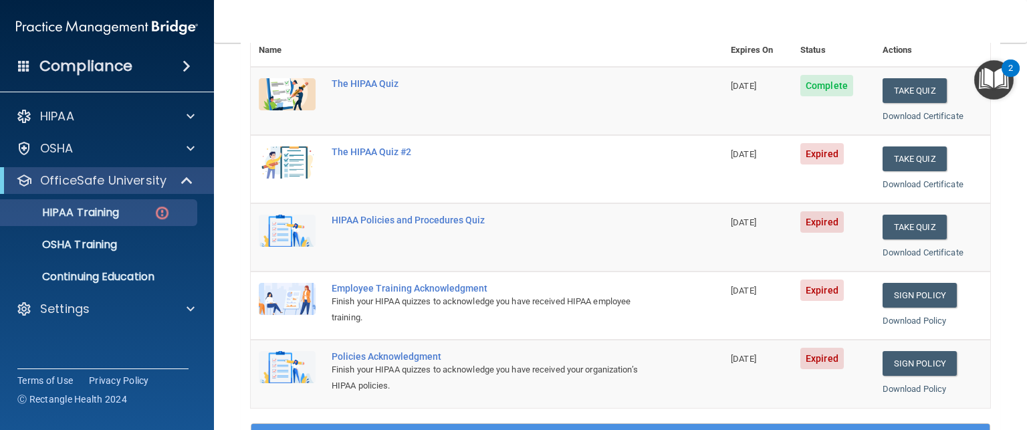
click at [631, 345] on td "Policies Acknowledgment Finish your HIPAA quizzes to acknowledge you have recei…" at bounding box center [523, 374] width 399 height 68
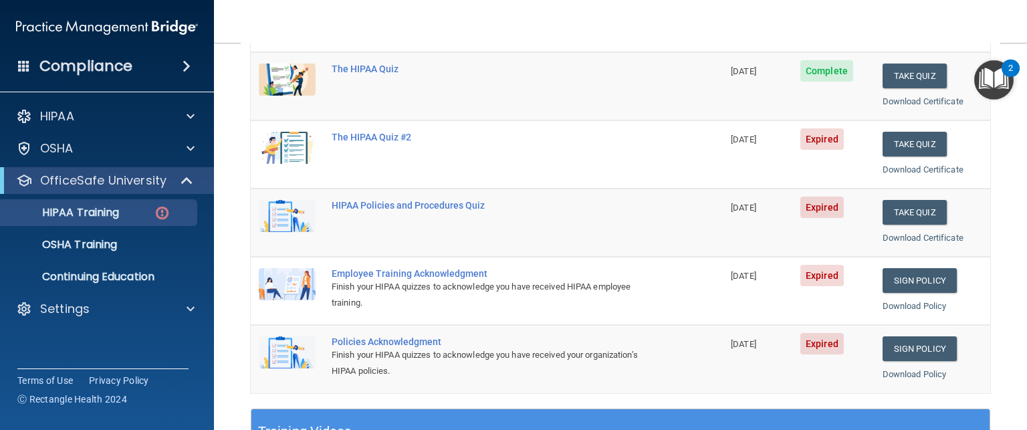
scroll to position [182, 0]
